Goal: Navigation & Orientation: Find specific page/section

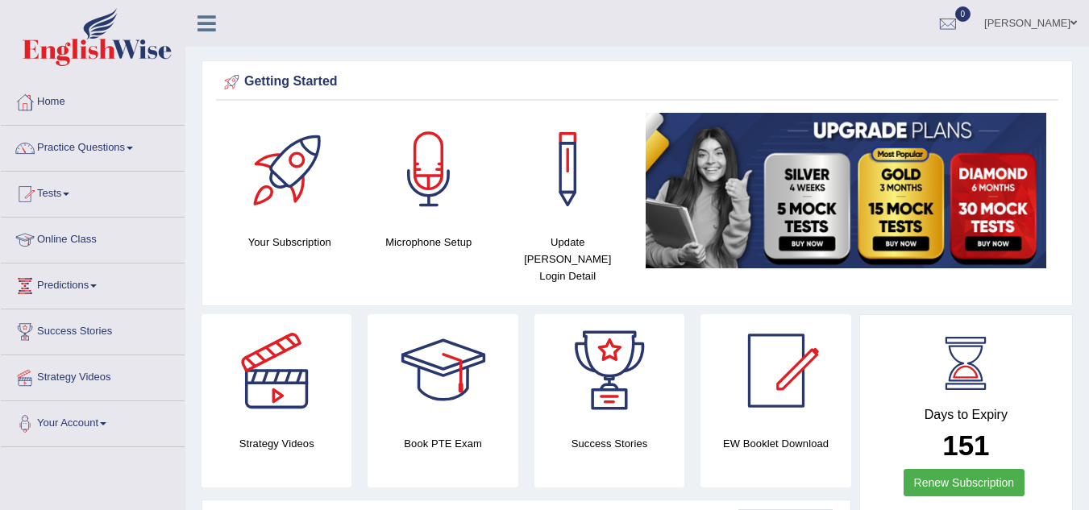
click at [77, 234] on link "Online Class" at bounding box center [93, 238] width 184 height 40
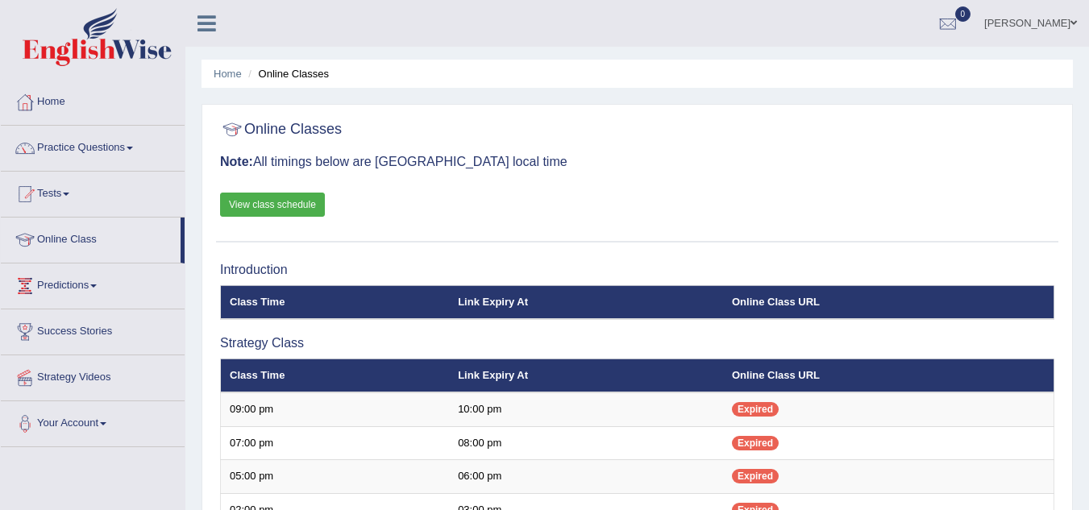
click at [284, 207] on link "View class schedule" at bounding box center [272, 205] width 105 height 24
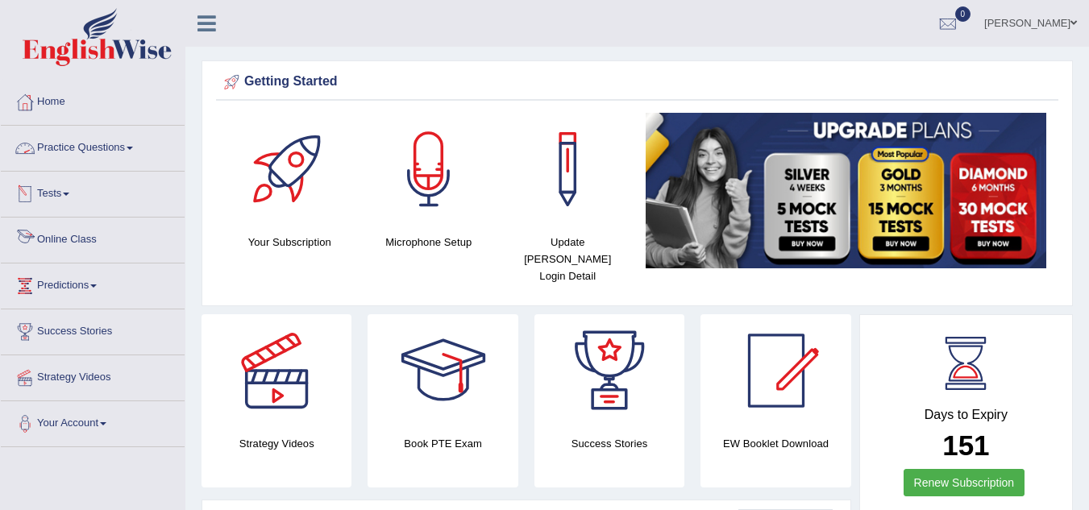
click at [76, 235] on link "Online Class" at bounding box center [93, 238] width 184 height 40
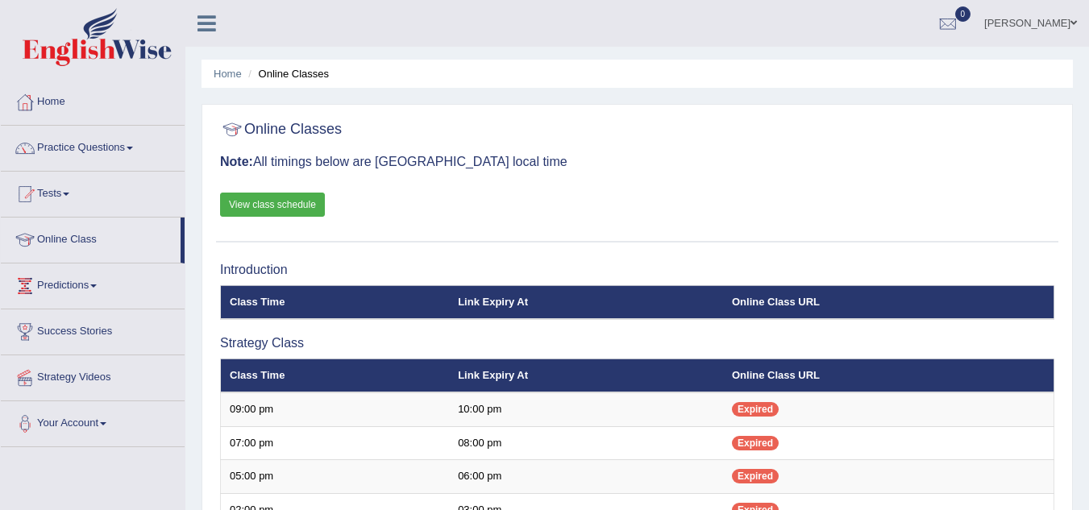
click at [294, 203] on link "View class schedule" at bounding box center [272, 205] width 105 height 24
